Goal: Task Accomplishment & Management: Manage account settings

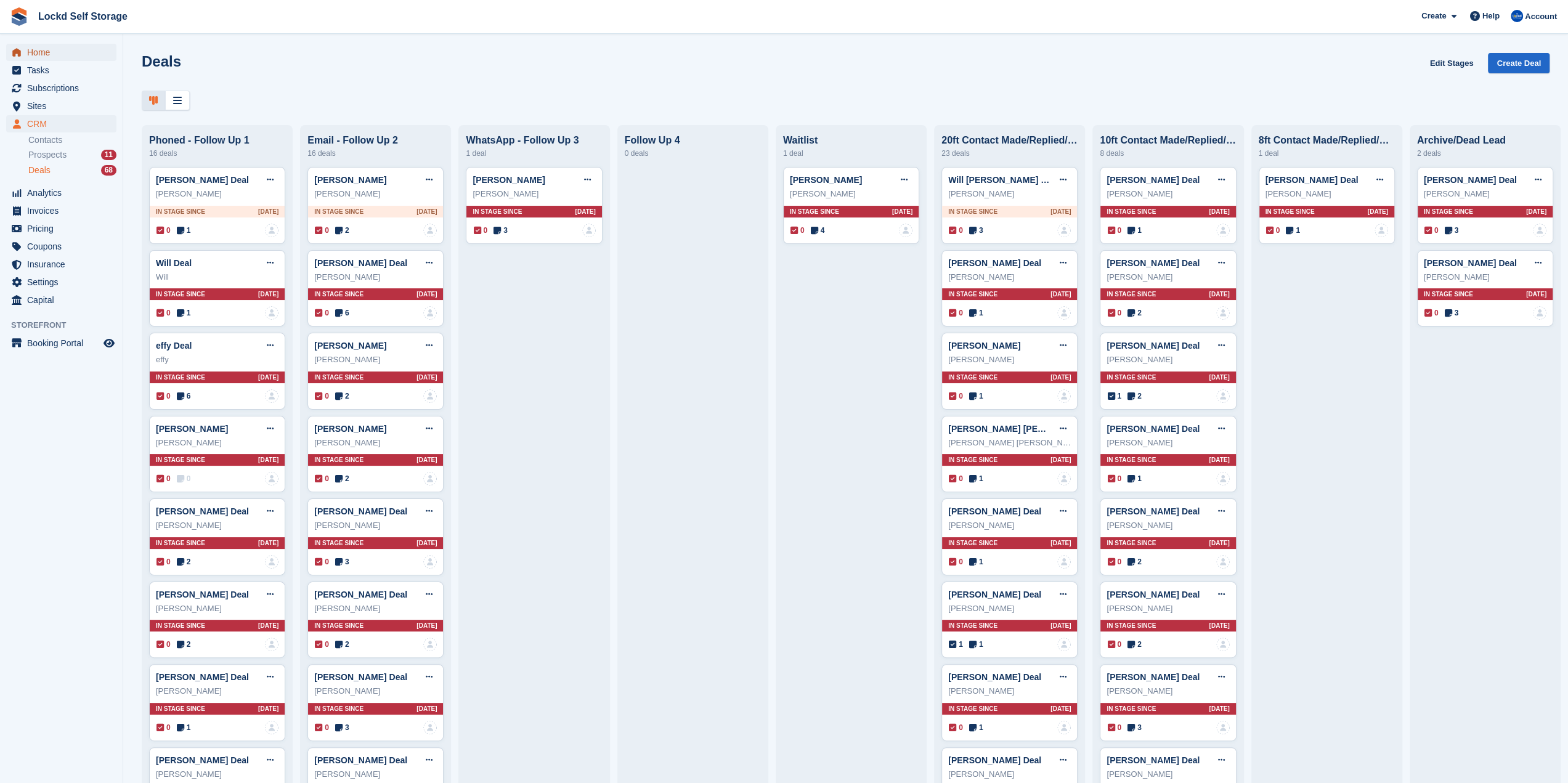
click at [90, 55] on span "Home" at bounding box center [64, 52] width 74 height 17
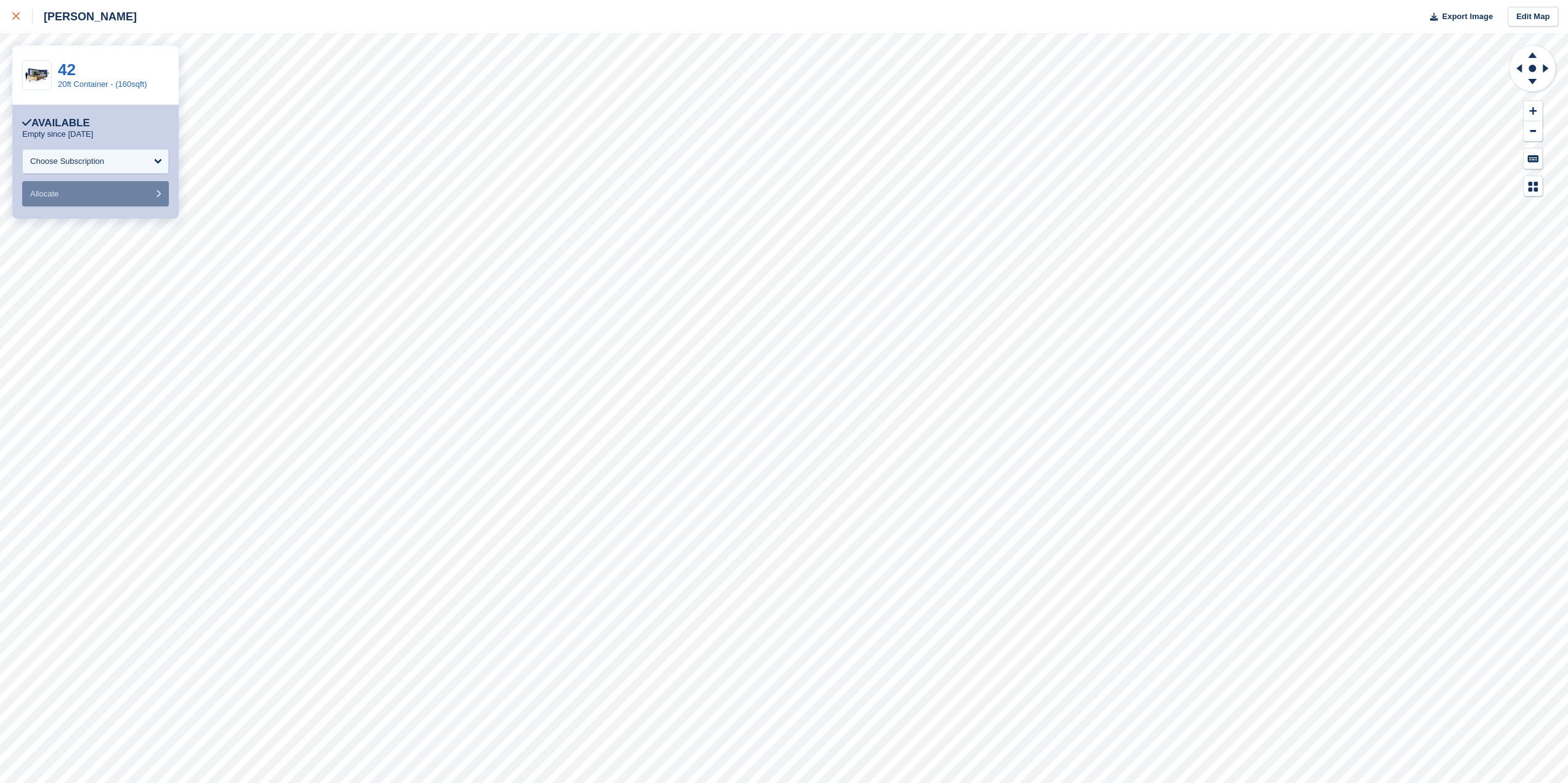
click at [19, 13] on div at bounding box center [22, 16] width 20 height 15
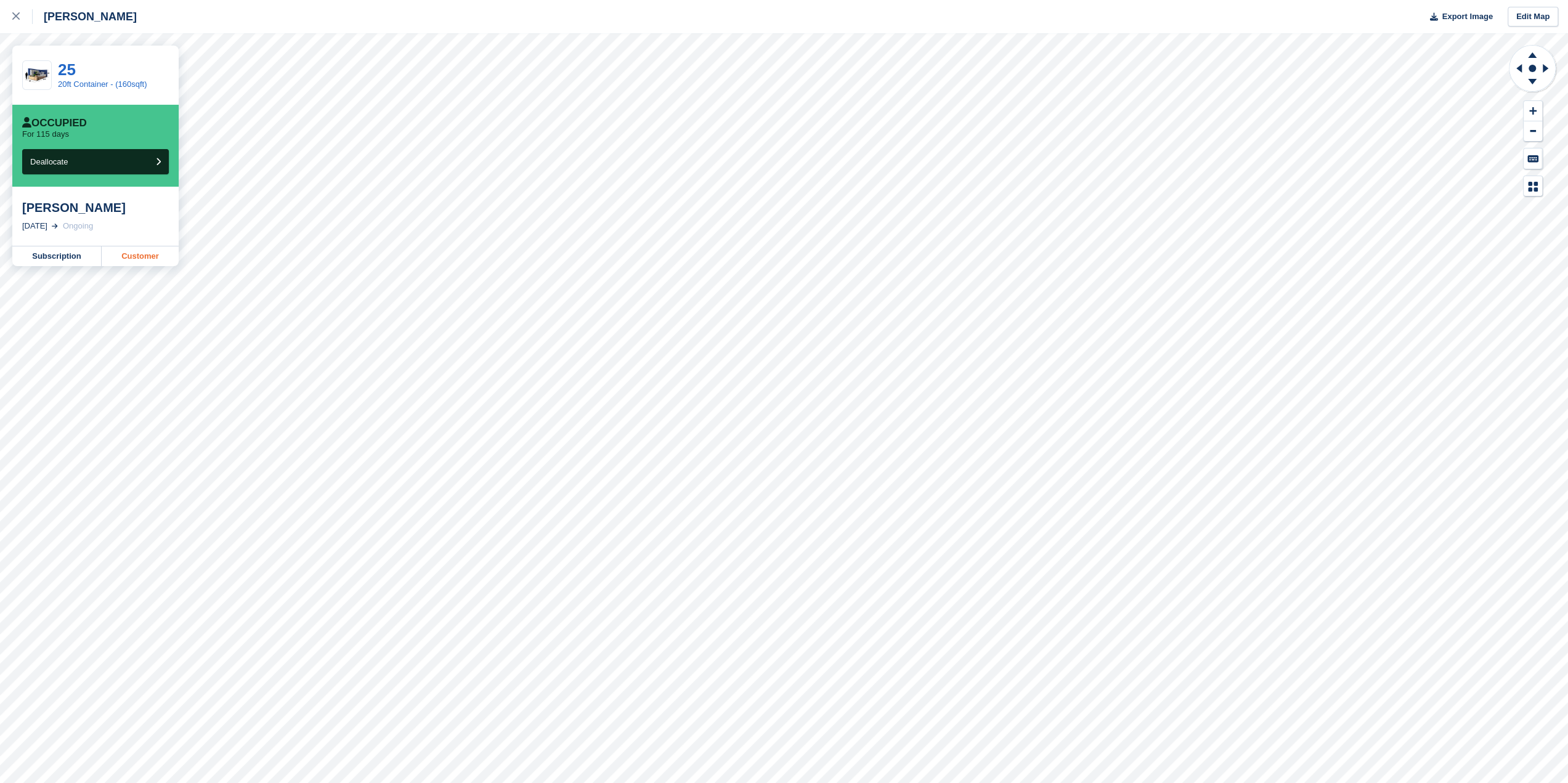
click at [144, 258] on link "Customer" at bounding box center [140, 256] width 77 height 20
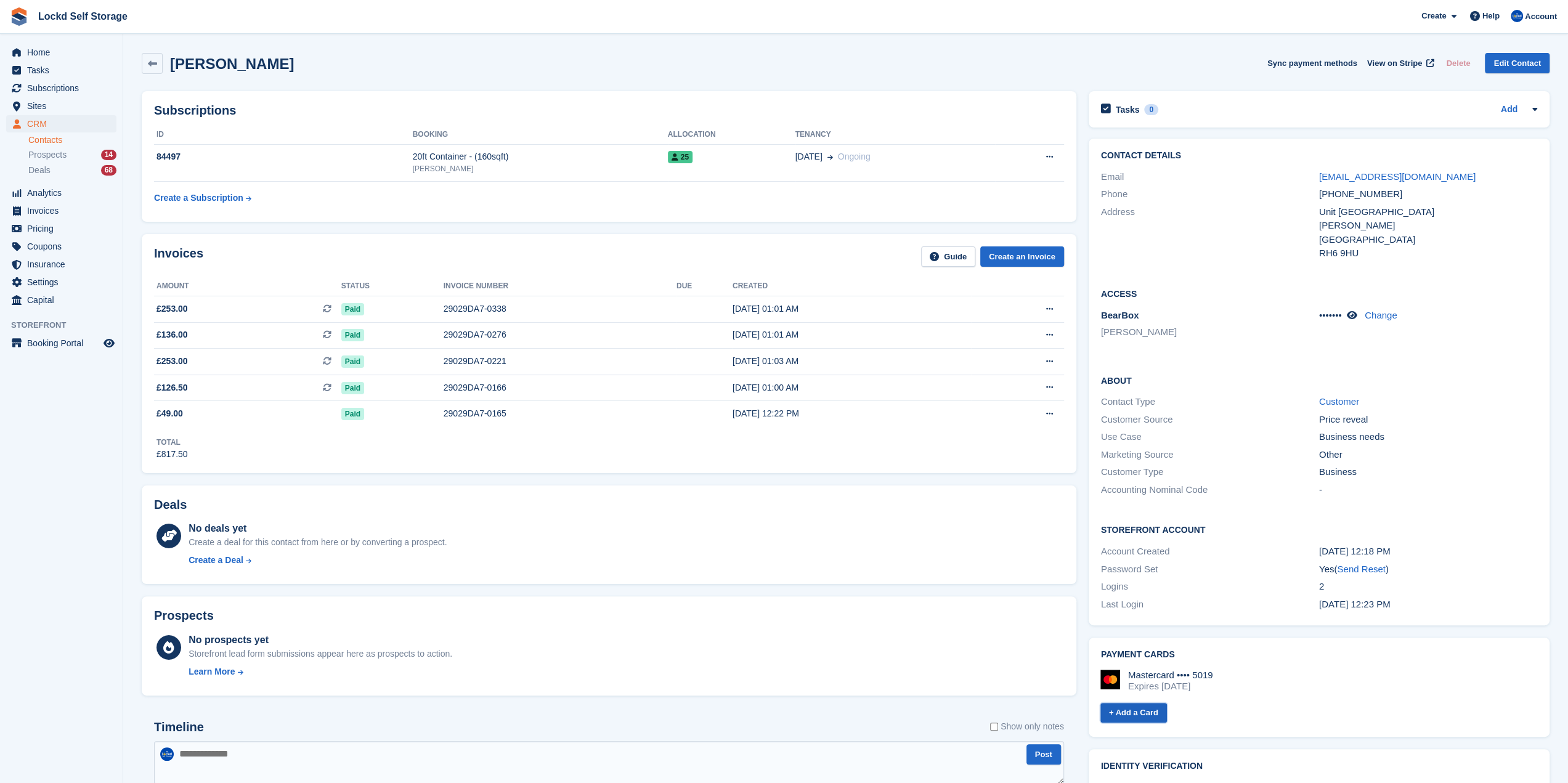
click at [1156, 717] on link "+ Add a Card" at bounding box center [1133, 713] width 67 height 20
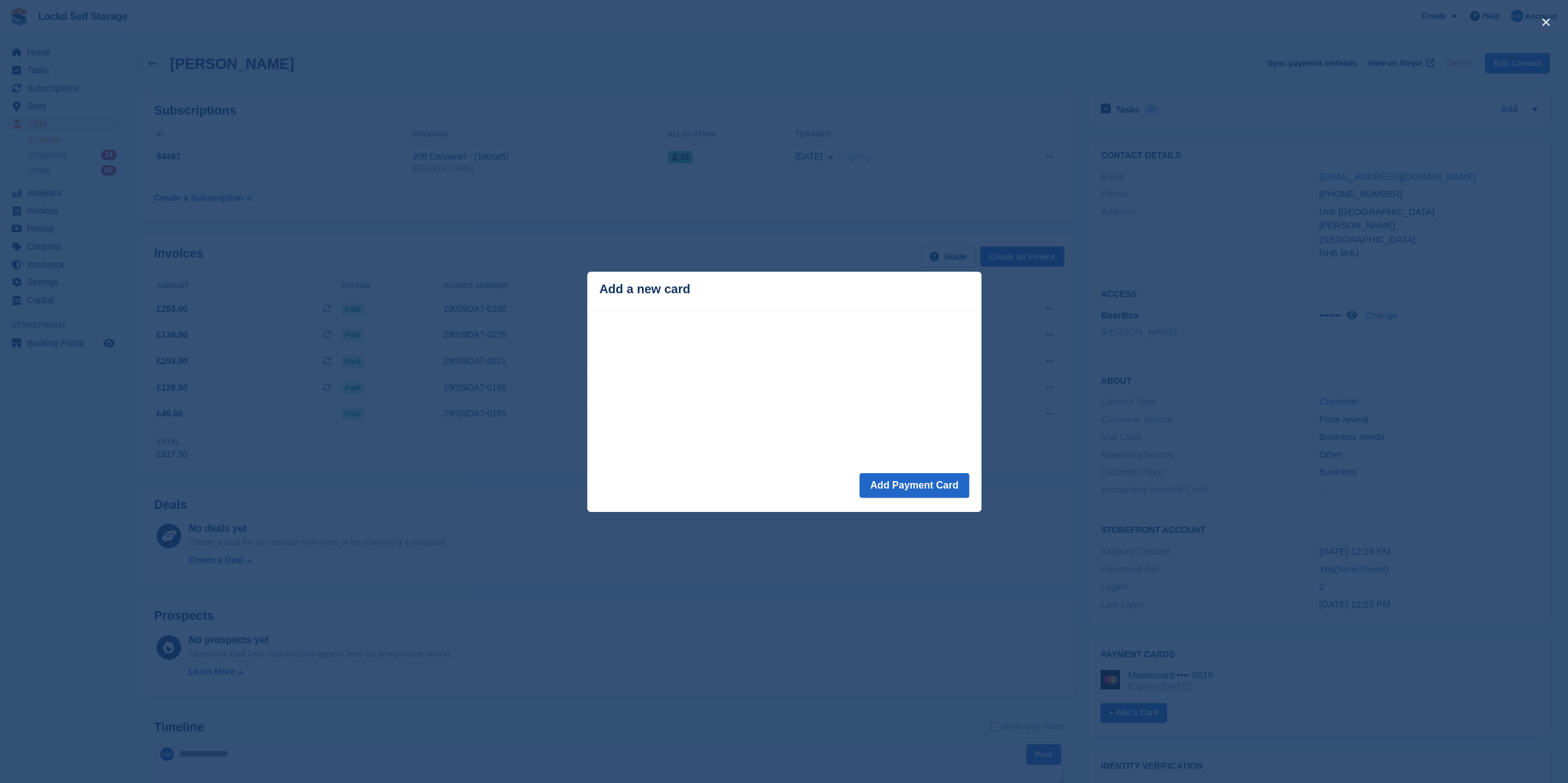
click at [751, 234] on div "close" at bounding box center [784, 392] width 1568 height 783
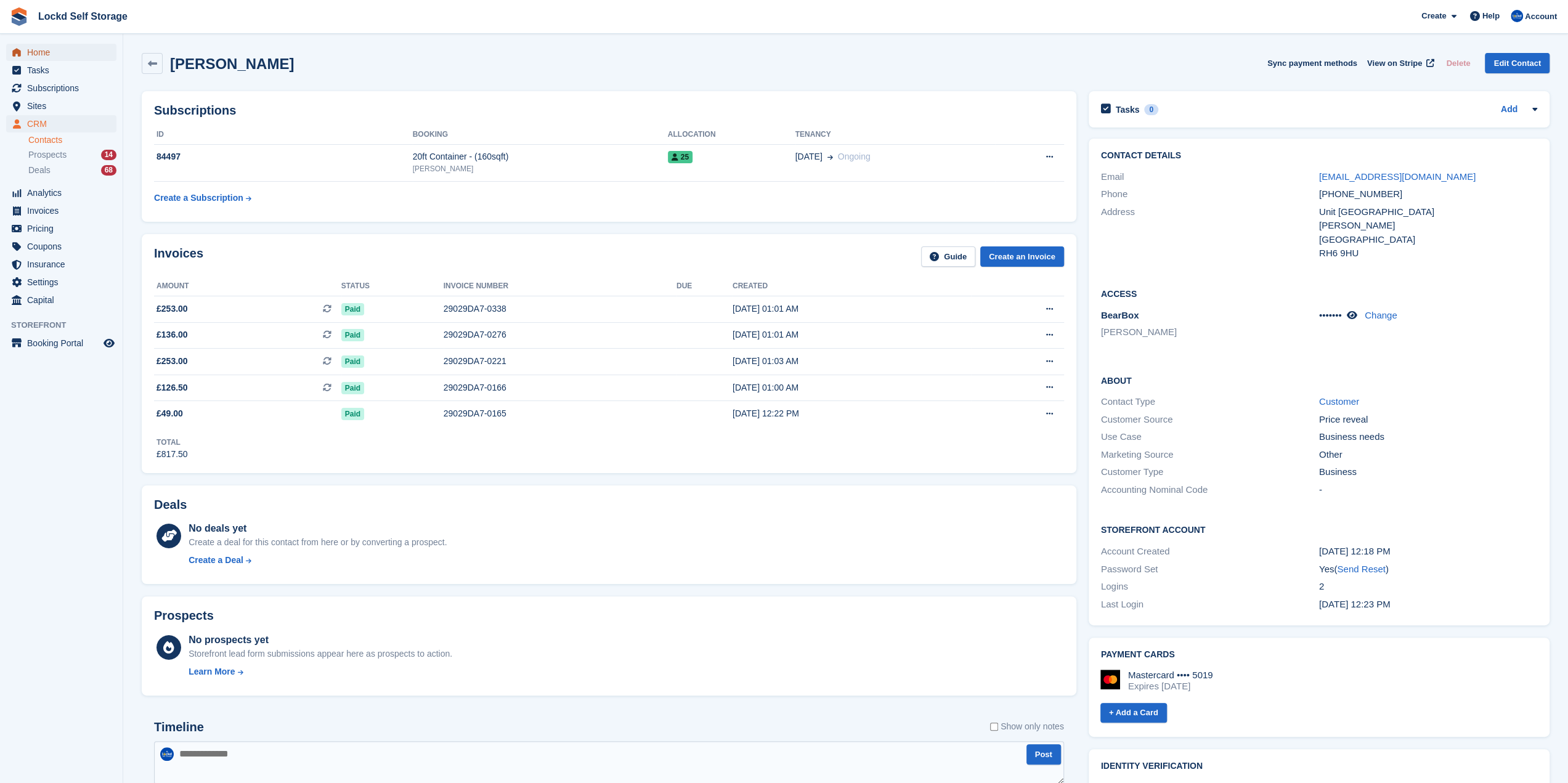
click at [60, 56] on span "Home" at bounding box center [64, 52] width 74 height 17
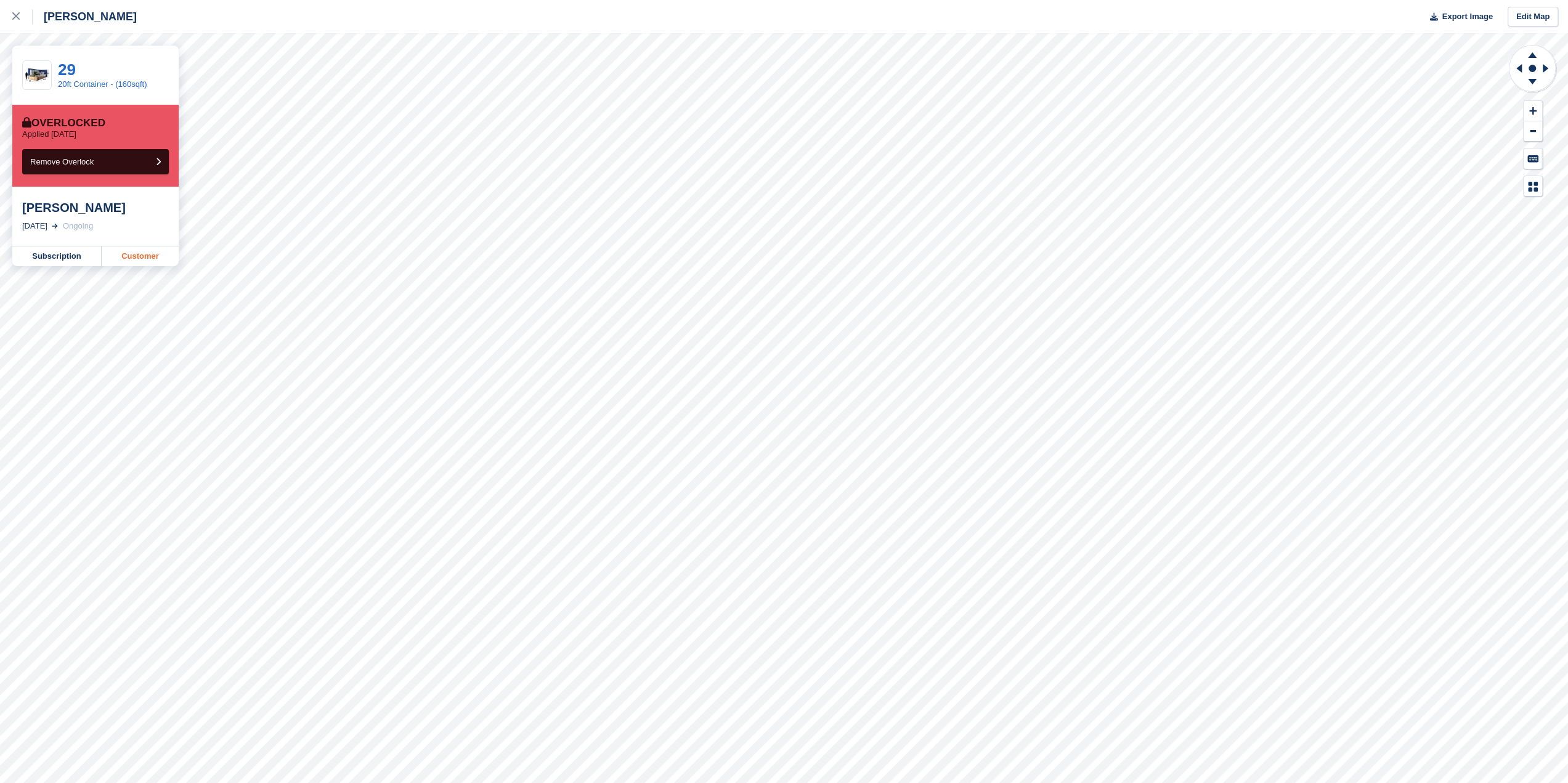
click at [137, 251] on link "Customer" at bounding box center [140, 256] width 77 height 20
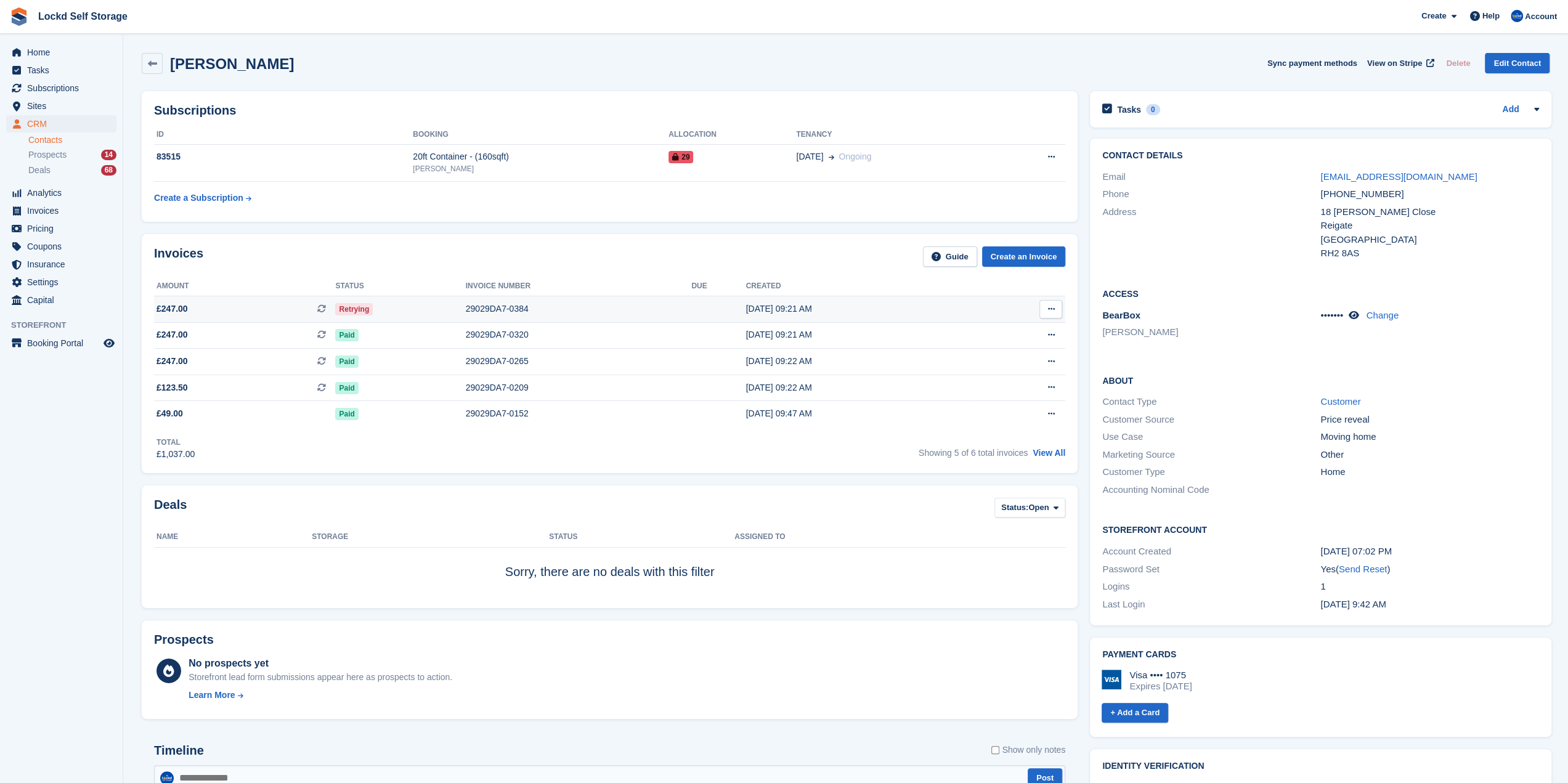
click at [635, 309] on div "29029DA7-0384" at bounding box center [578, 309] width 226 height 13
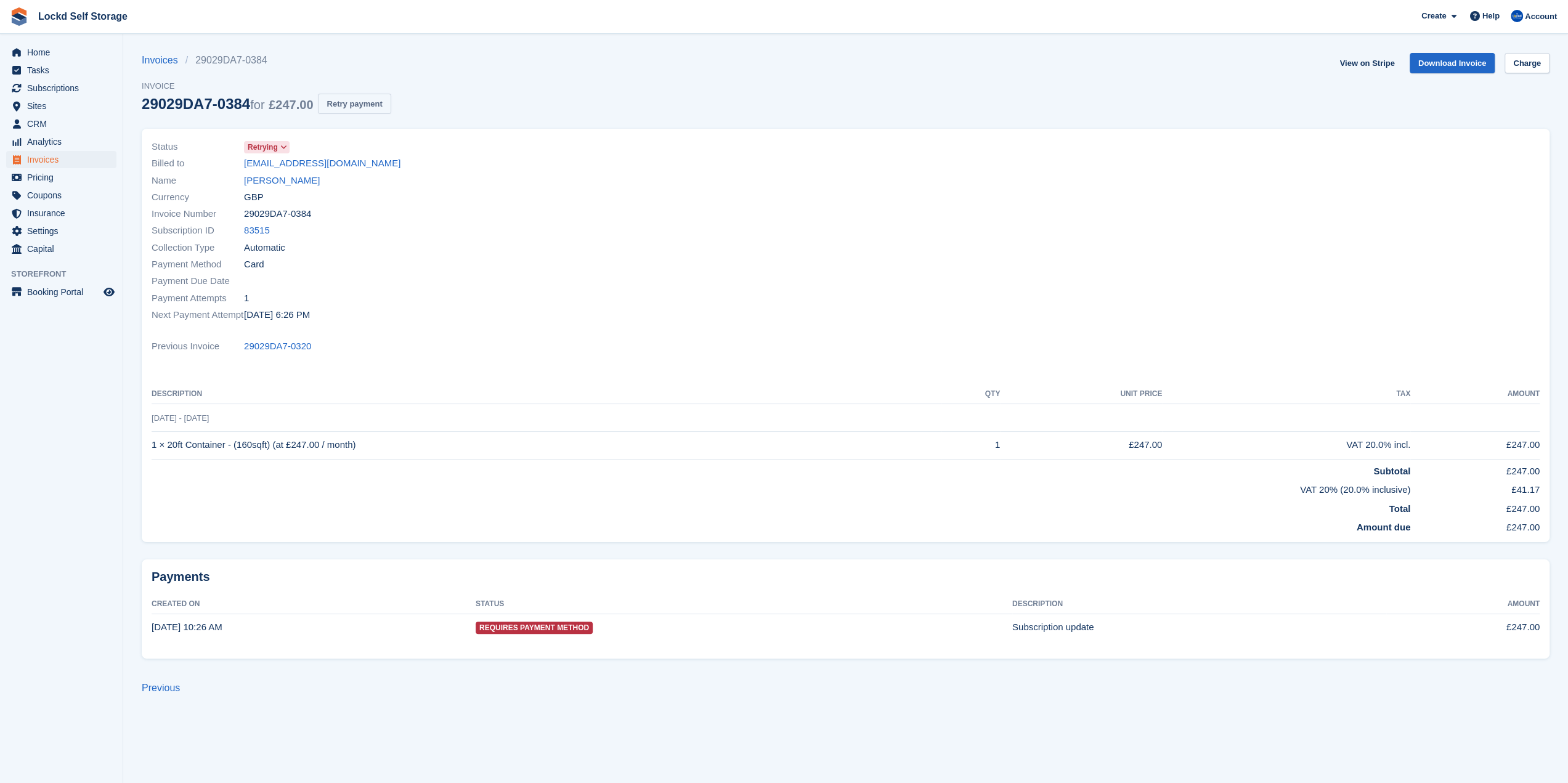
click at [359, 98] on button "Retry payment" at bounding box center [354, 103] width 72 height 20
click at [1537, 62] on link "Charge" at bounding box center [1526, 63] width 45 height 20
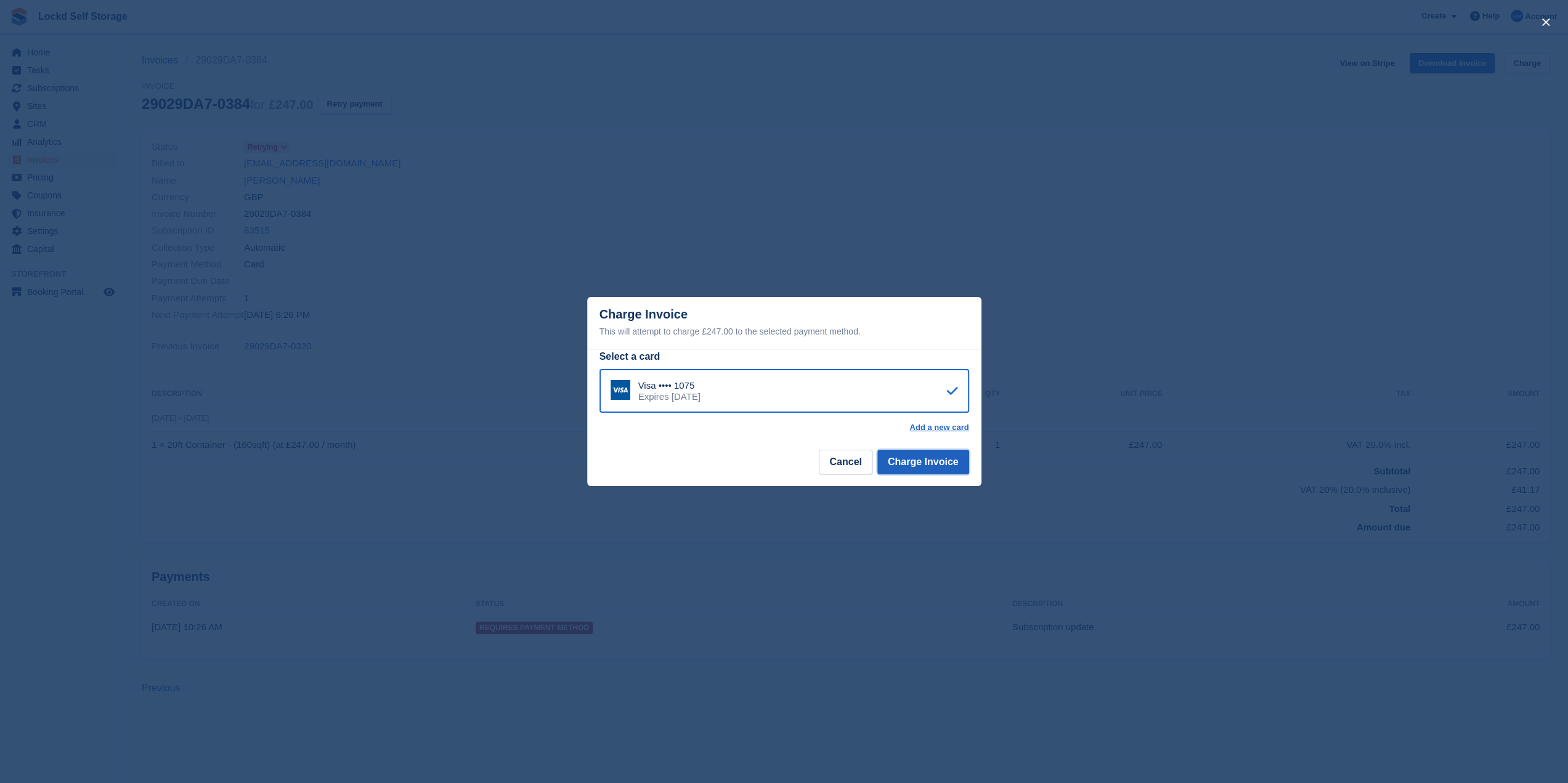
click at [925, 466] on button "Charge Invoice" at bounding box center [923, 462] width 91 height 25
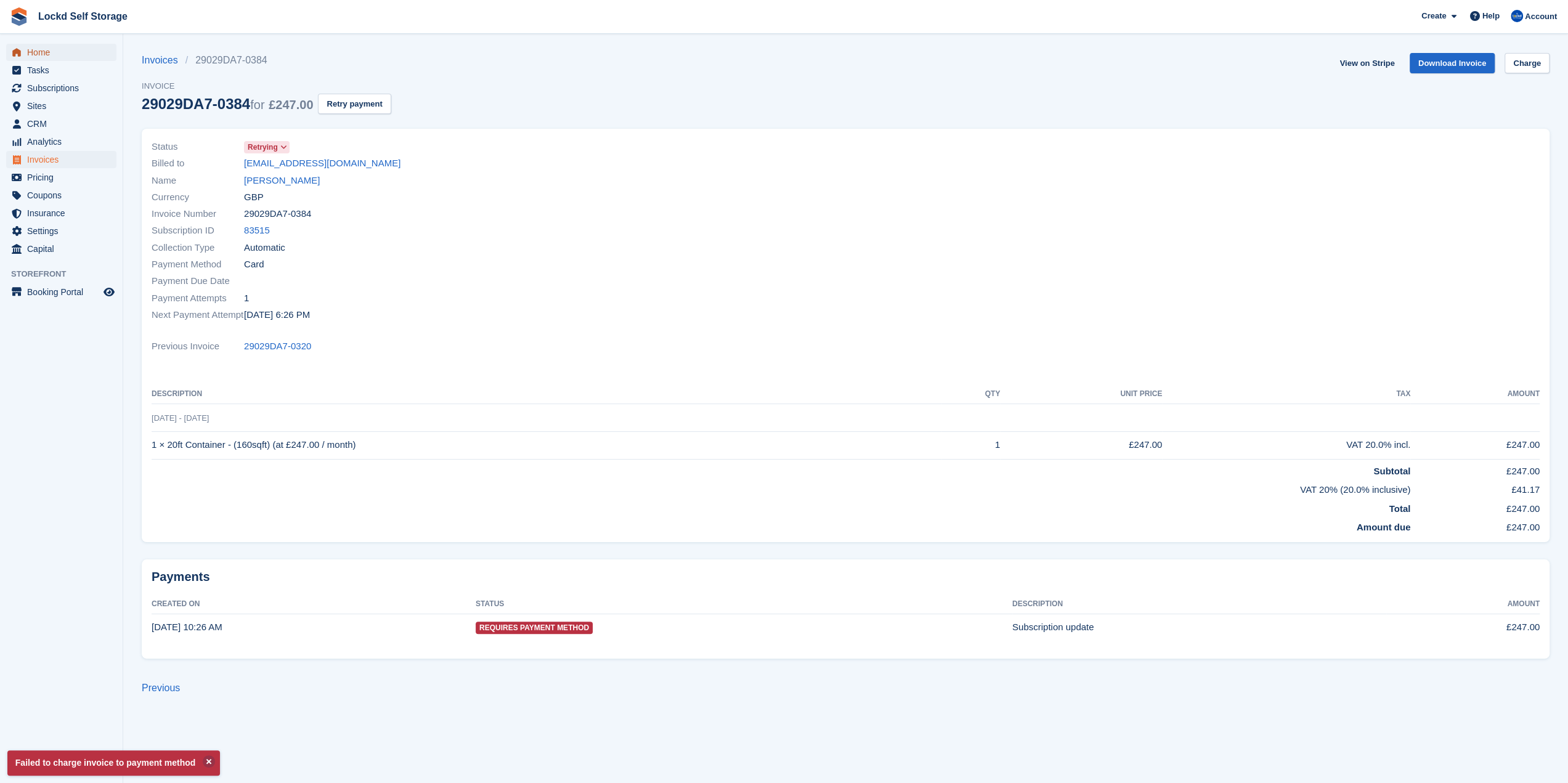
click at [47, 55] on span "Home" at bounding box center [64, 52] width 74 height 17
